Goal: Information Seeking & Learning: Learn about a topic

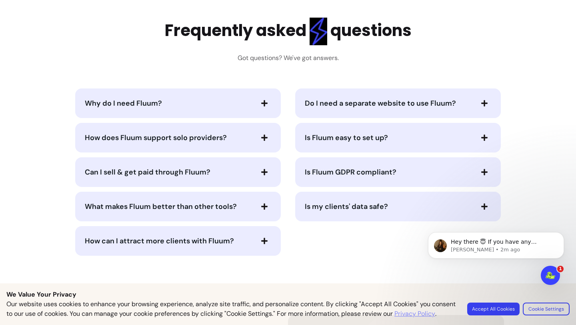
scroll to position [1587, 0]
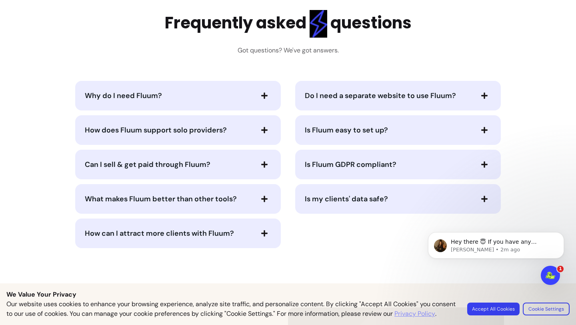
click at [416, 100] on span "Do I need a separate website to use Fluum?" at bounding box center [389, 95] width 168 height 11
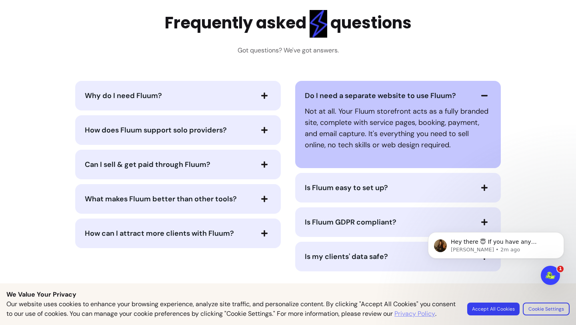
click at [268, 126] on icon "button" at bounding box center [264, 129] width 7 height 7
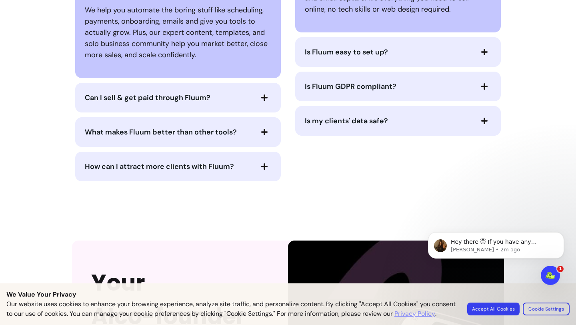
scroll to position [1722, 0]
click at [265, 97] on icon "button" at bounding box center [264, 98] width 6 height 6
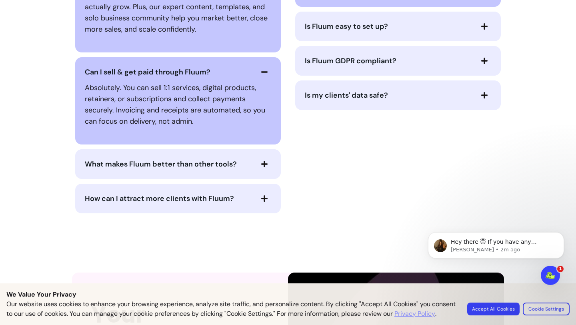
scroll to position [1751, 0]
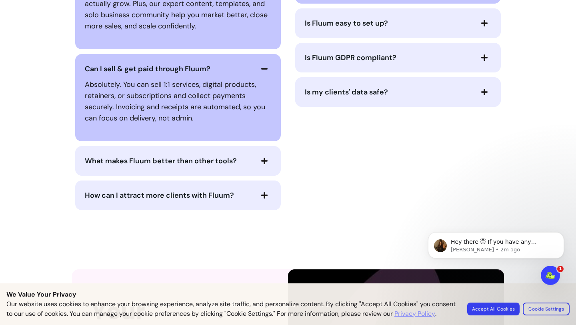
click at [263, 165] on span "button" at bounding box center [265, 161] width 14 height 14
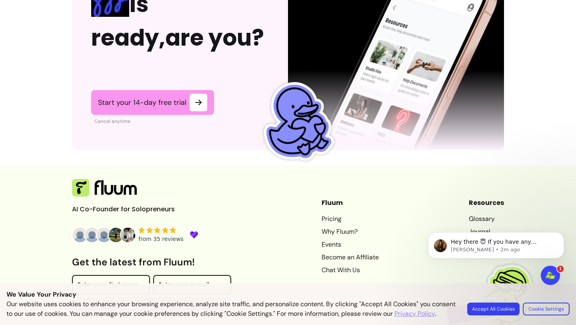
scroll to position [2228, 0]
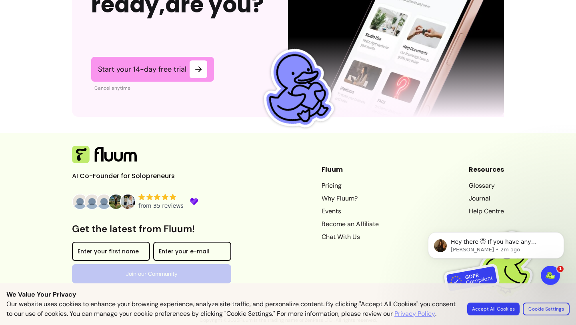
click at [322, 186] on link "Pricing" at bounding box center [350, 186] width 57 height 10
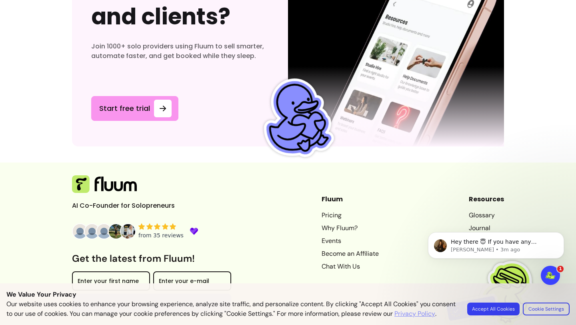
scroll to position [3609, 0]
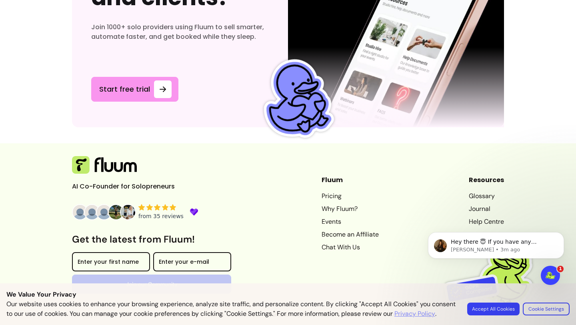
click at [337, 243] on link "Chat With Us" at bounding box center [350, 248] width 57 height 10
click at [325, 217] on link "Events" at bounding box center [350, 222] width 57 height 10
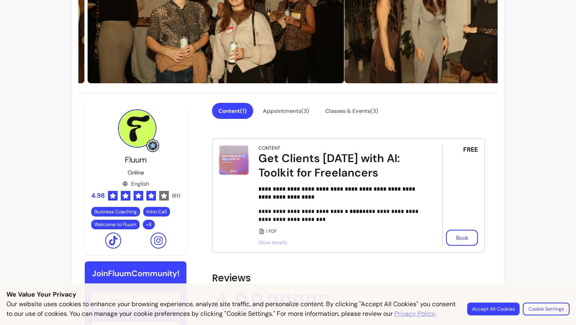
scroll to position [100, 0]
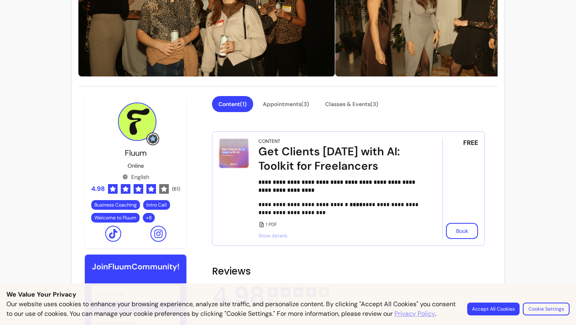
click at [278, 237] on span "Show details" at bounding box center [340, 236] width 162 height 6
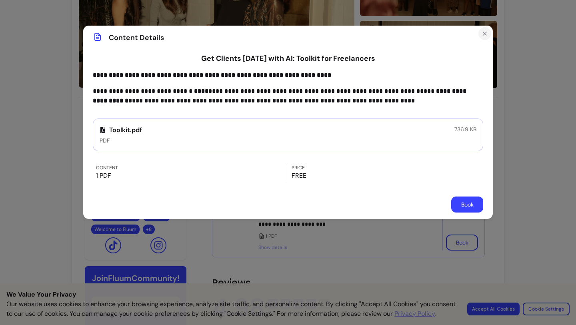
click at [488, 33] on icon "Close" at bounding box center [485, 33] width 6 height 6
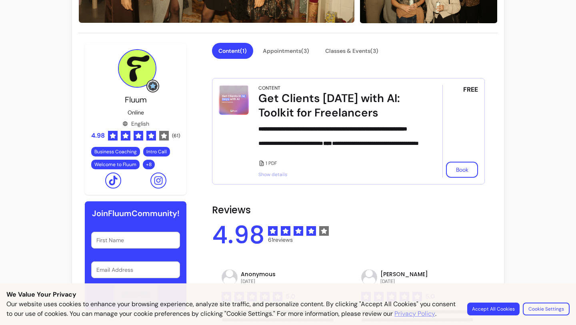
scroll to position [163, 0]
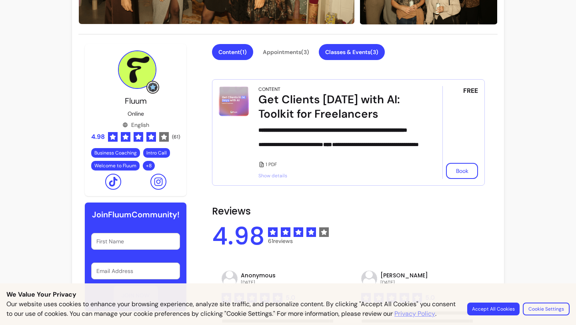
click at [355, 51] on button "Classes & Events ( 3 )" at bounding box center [352, 52] width 66 height 16
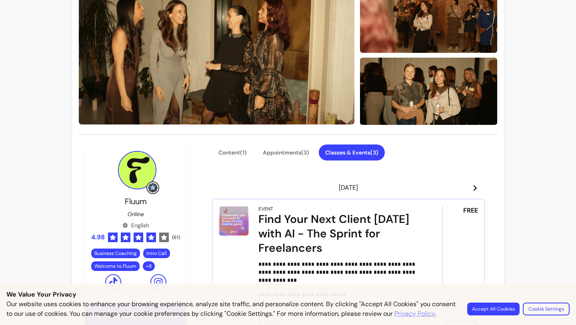
scroll to position [58, 0]
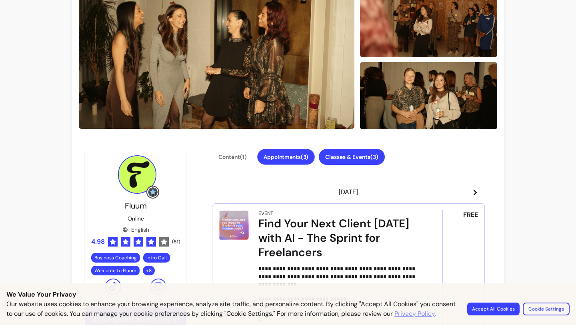
click at [270, 161] on button "Appointments ( 3 )" at bounding box center [286, 157] width 58 height 16
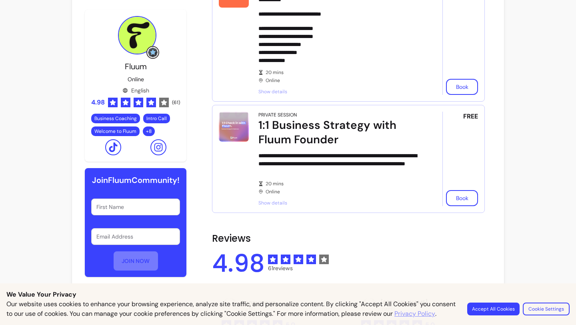
scroll to position [344, 0]
